Goal: Navigation & Orientation: Find specific page/section

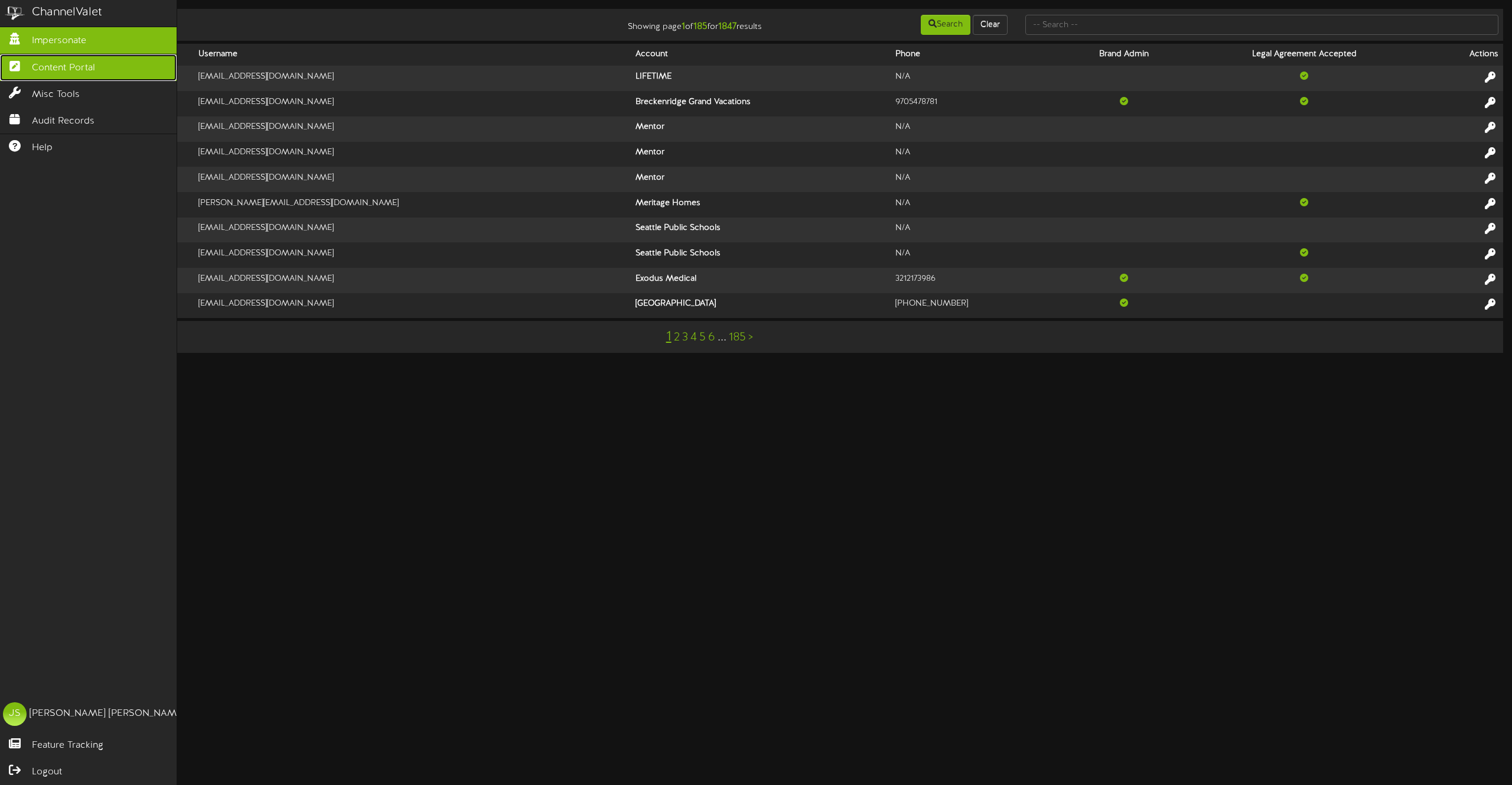
click at [21, 62] on icon at bounding box center [14, 64] width 29 height 9
